Goal: Task Accomplishment & Management: Manage account settings

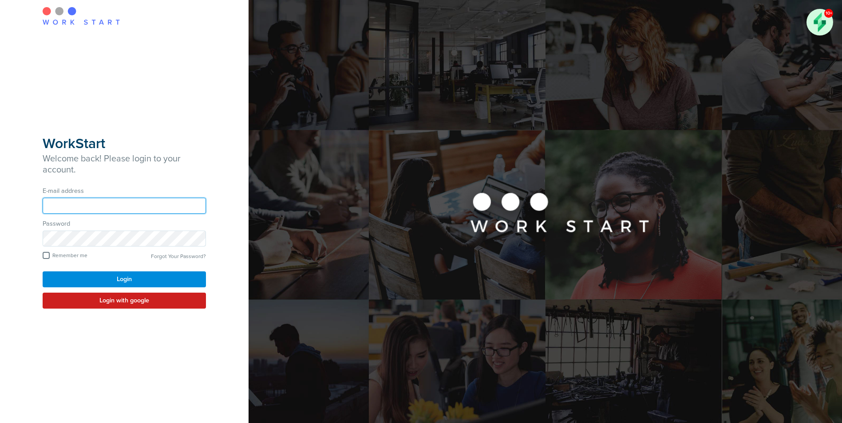
type input "**********"
click at [110, 284] on button "Login" at bounding box center [124, 280] width 163 height 16
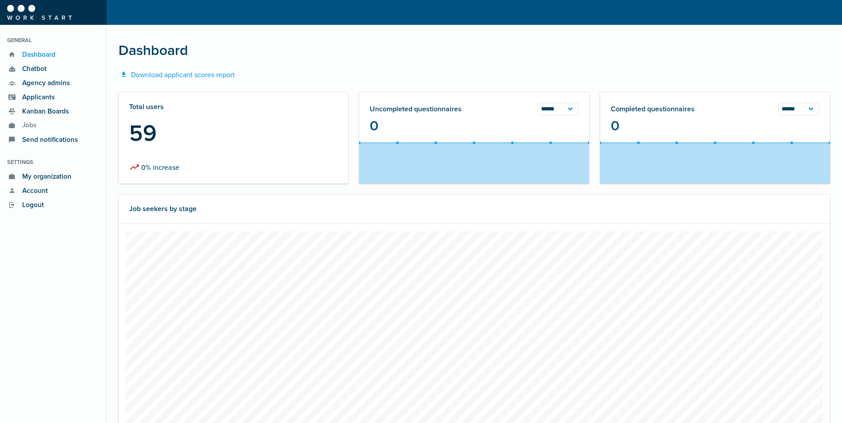
scroll to position [222, 507]
click at [32, 97] on span "Applicants" at bounding box center [35, 97] width 37 height 10
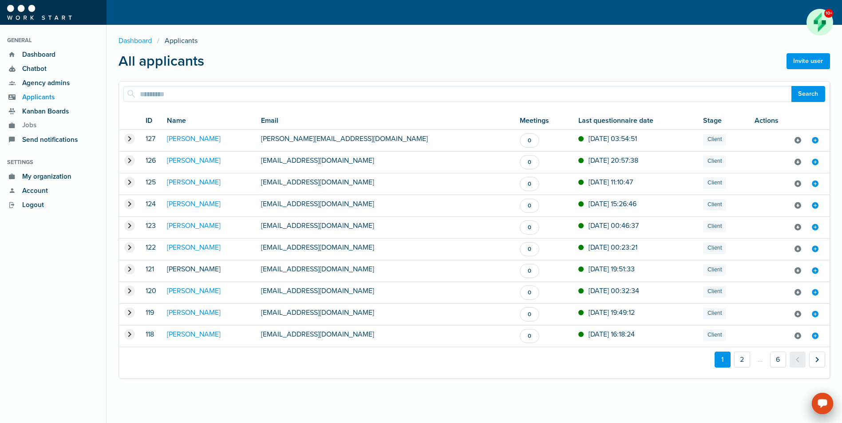
click at [175, 271] on link "Erieon Wright" at bounding box center [194, 269] width 54 height 9
click at [796, 270] on icon at bounding box center [797, 271] width 8 height 13
